Goal: Find specific page/section: Find specific page/section

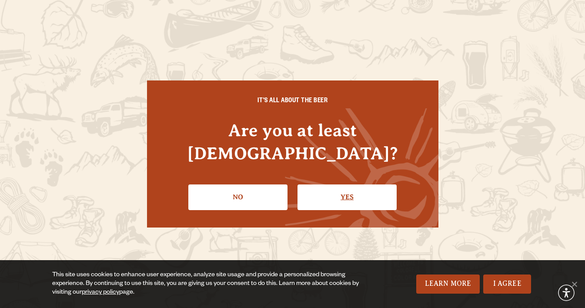
click at [311, 185] on link "Yes" at bounding box center [346, 196] width 99 height 25
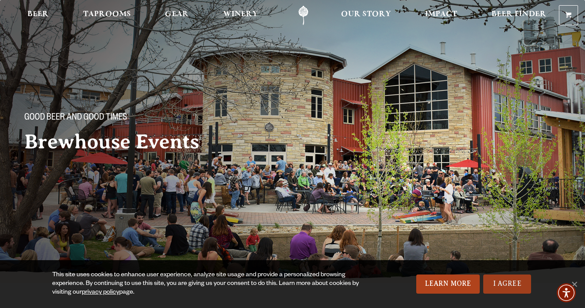
click at [502, 283] on link "I Agree" at bounding box center [507, 283] width 48 height 19
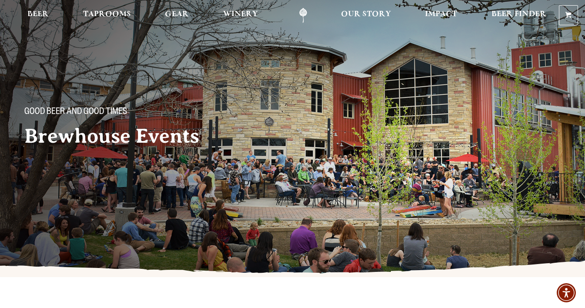
scroll to position [4, 0]
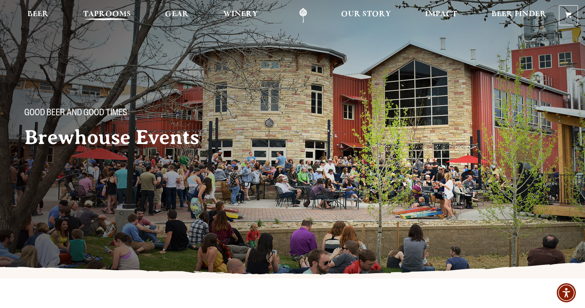
click at [106, 11] on span "Taprooms" at bounding box center [107, 14] width 48 height 7
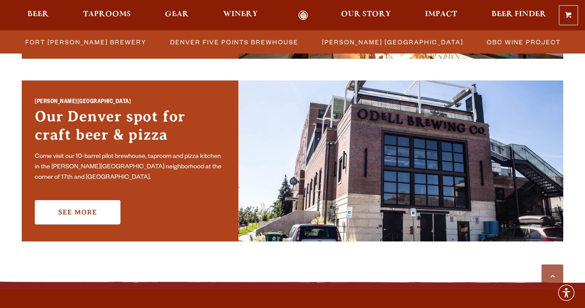
scroll to position [614, 0]
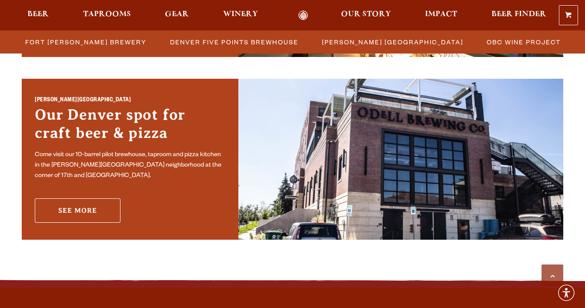
click at [101, 205] on link "See More" at bounding box center [78, 210] width 86 height 24
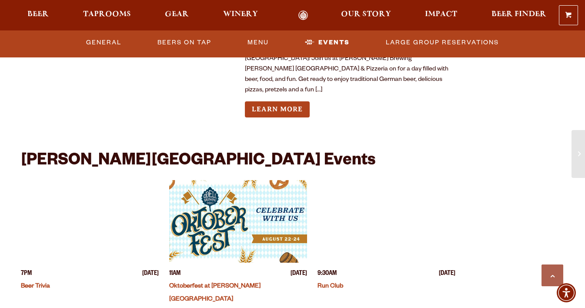
scroll to position [1968, 0]
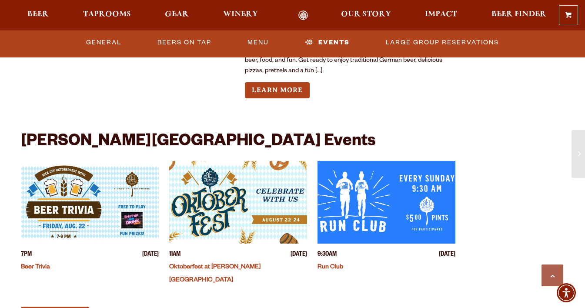
click at [69, 306] on link "More Events" at bounding box center [55, 314] width 68 height 16
